Goal: Task Accomplishment & Management: Manage account settings

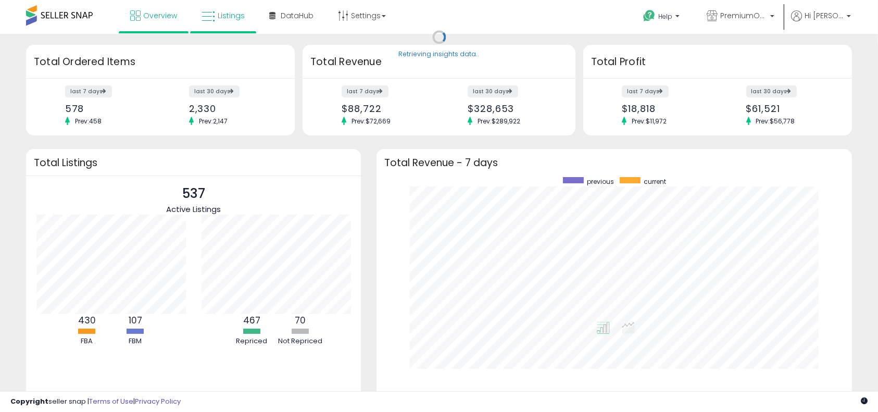
scroll to position [197, 454]
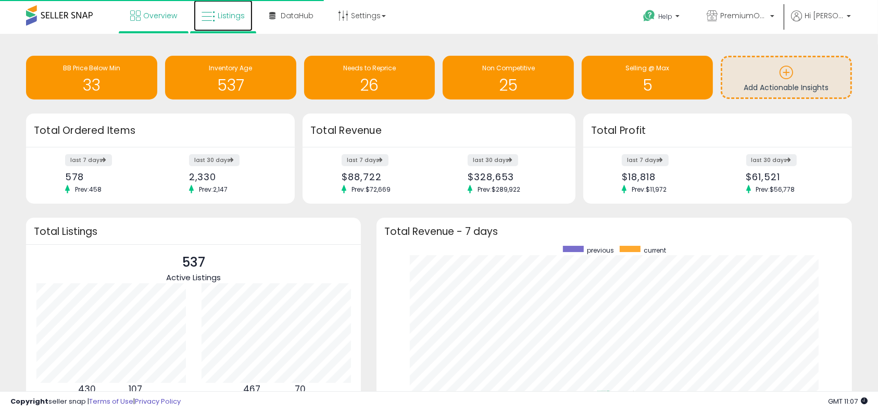
click at [222, 22] on link "Listings" at bounding box center [223, 15] width 59 height 31
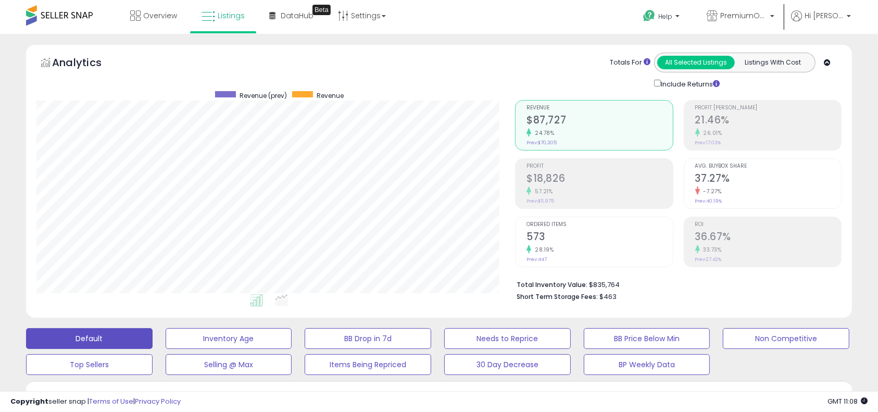
scroll to position [214, 479]
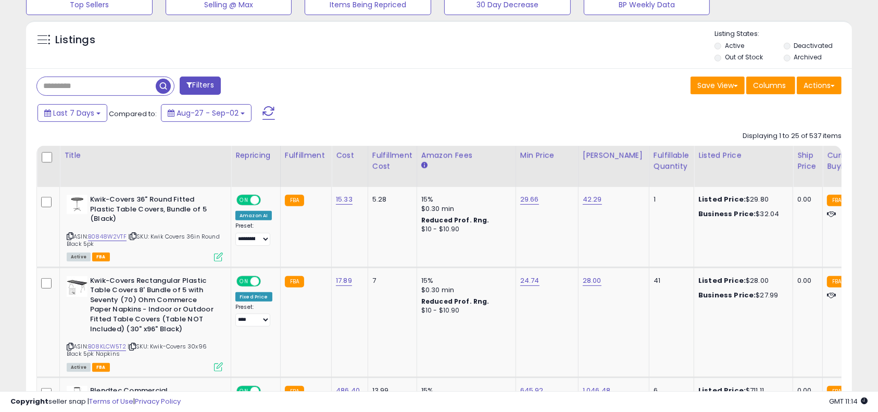
click at [102, 89] on input "text" at bounding box center [96, 86] width 119 height 18
paste input "**********"
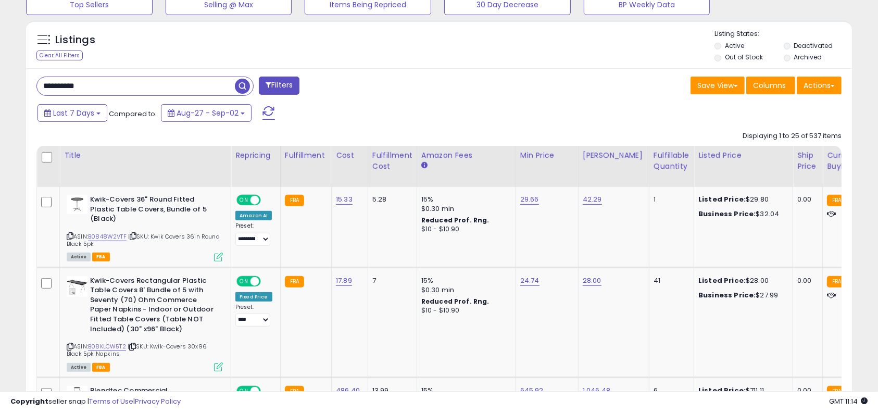
type input "**********"
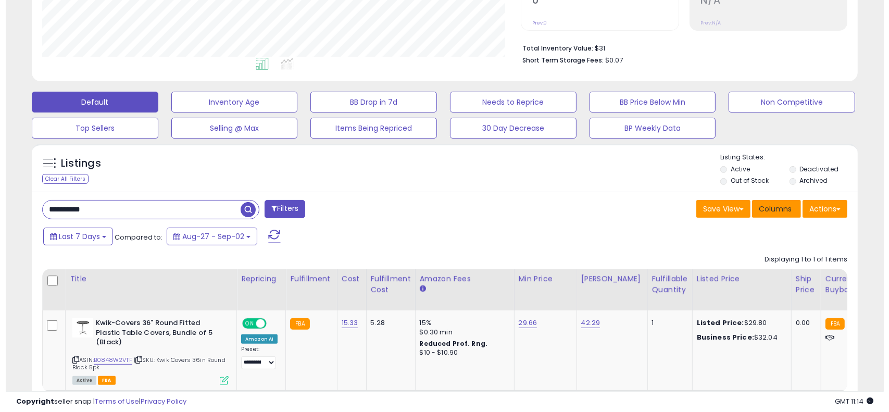
scroll to position [214, 479]
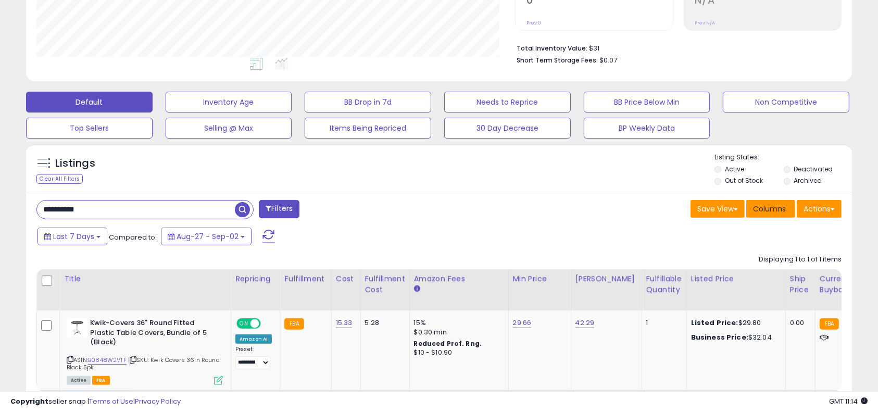
click at [775, 204] on span "Columns" at bounding box center [769, 209] width 33 height 10
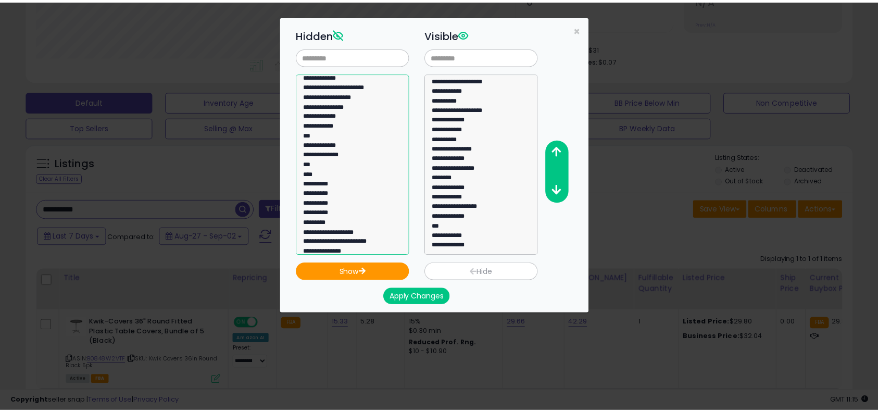
scroll to position [0, 0]
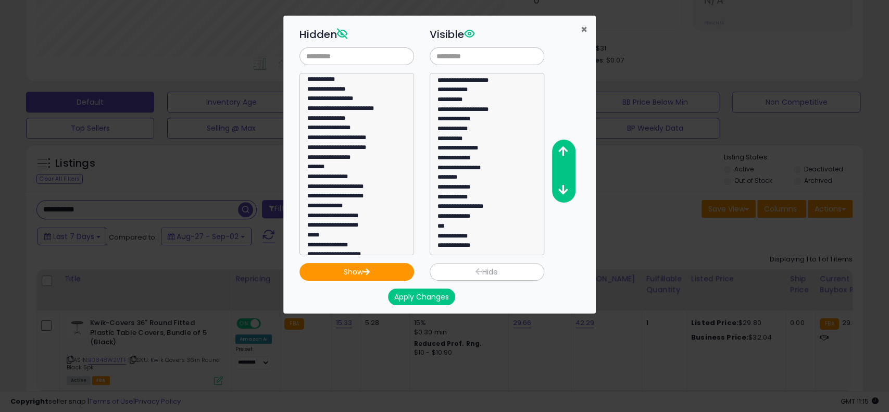
click at [586, 30] on span "×" at bounding box center [584, 29] width 7 height 15
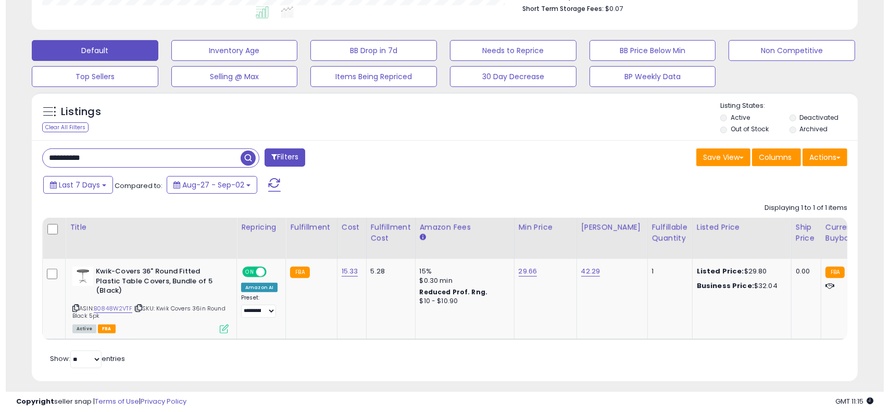
scroll to position [307, 0]
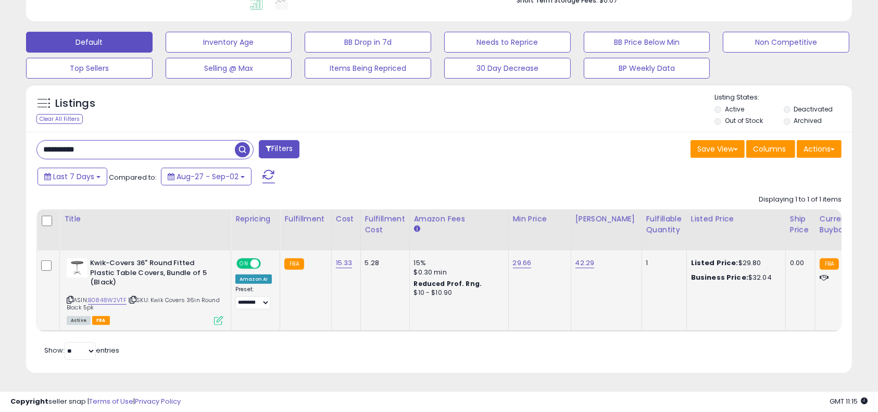
click at [218, 316] on icon at bounding box center [218, 320] width 9 height 9
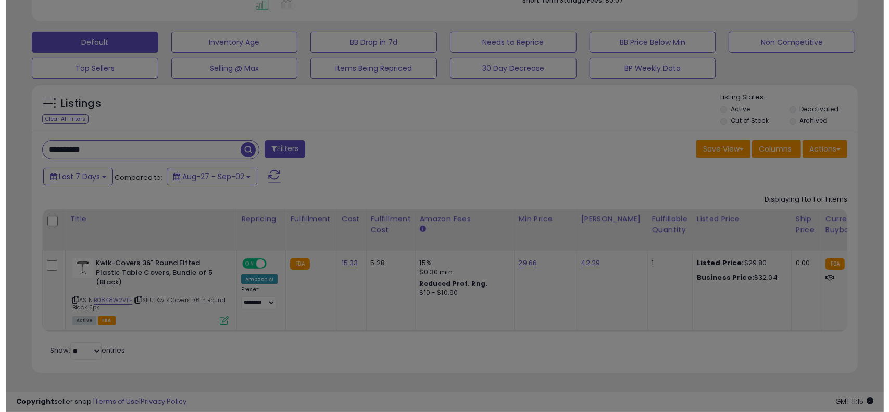
scroll to position [214, 485]
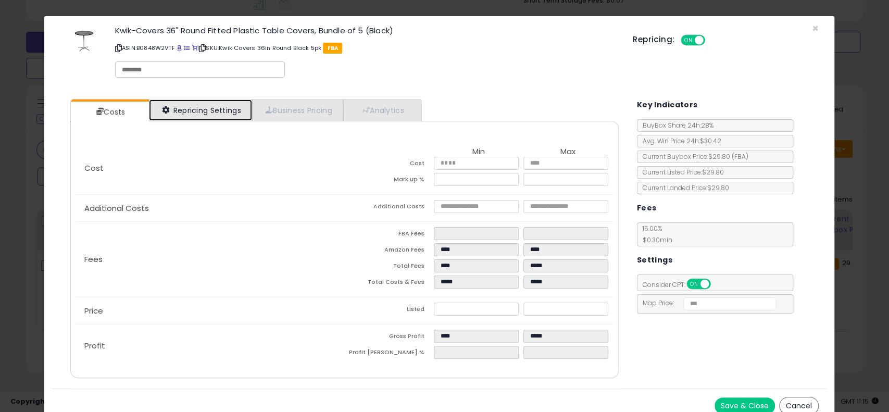
click at [218, 110] on link "Repricing Settings" at bounding box center [200, 109] width 103 height 21
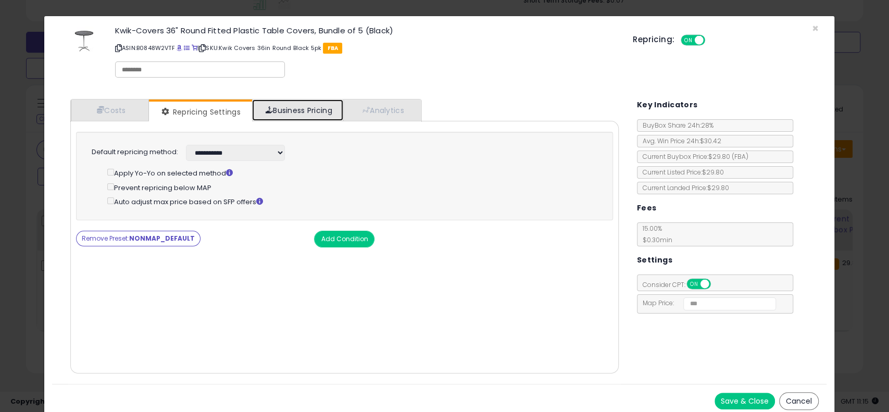
click at [296, 106] on link "Business Pricing" at bounding box center [297, 109] width 91 height 21
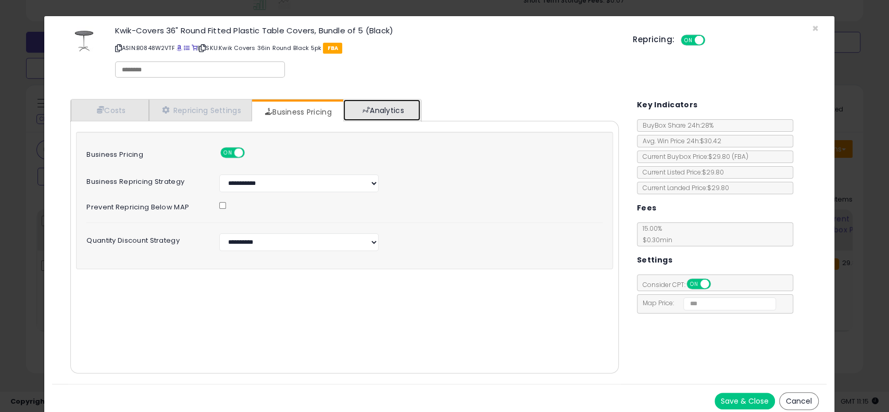
click at [404, 104] on link "Analytics" at bounding box center [381, 109] width 77 height 21
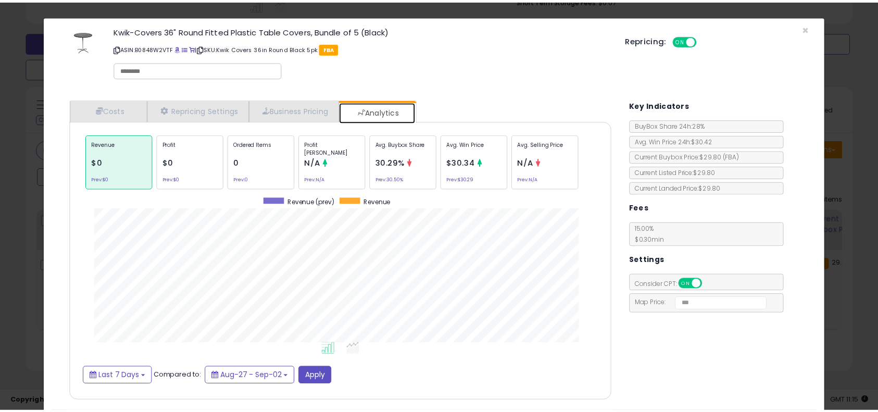
scroll to position [320, 561]
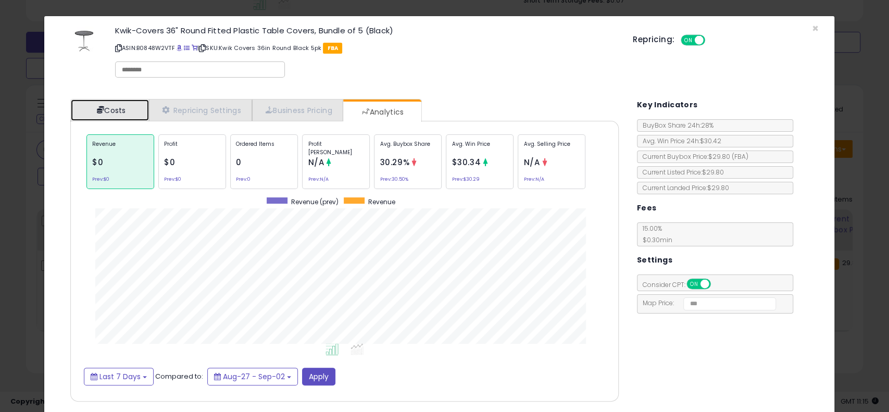
click at [120, 110] on link "Costs" at bounding box center [110, 109] width 78 height 21
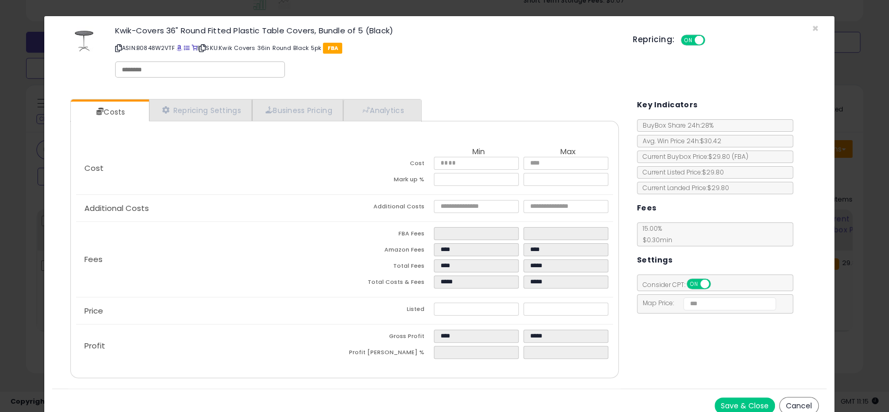
click at [788, 398] on button "Cancel" at bounding box center [799, 406] width 40 height 18
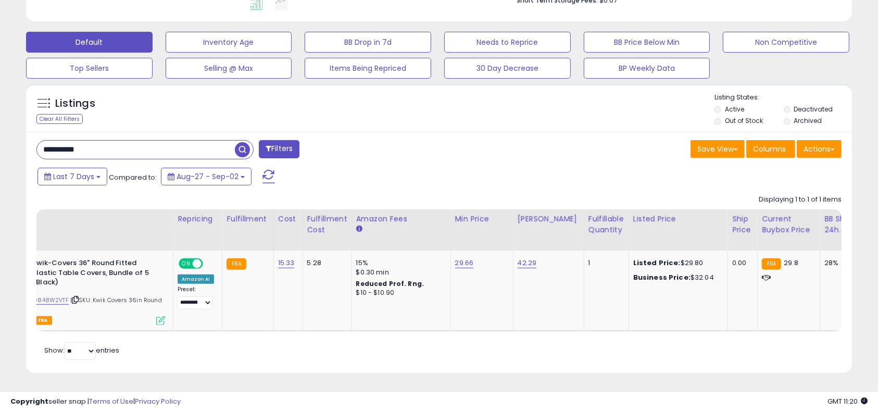
scroll to position [0, 0]
